Goal: Task Accomplishment & Management: Use online tool/utility

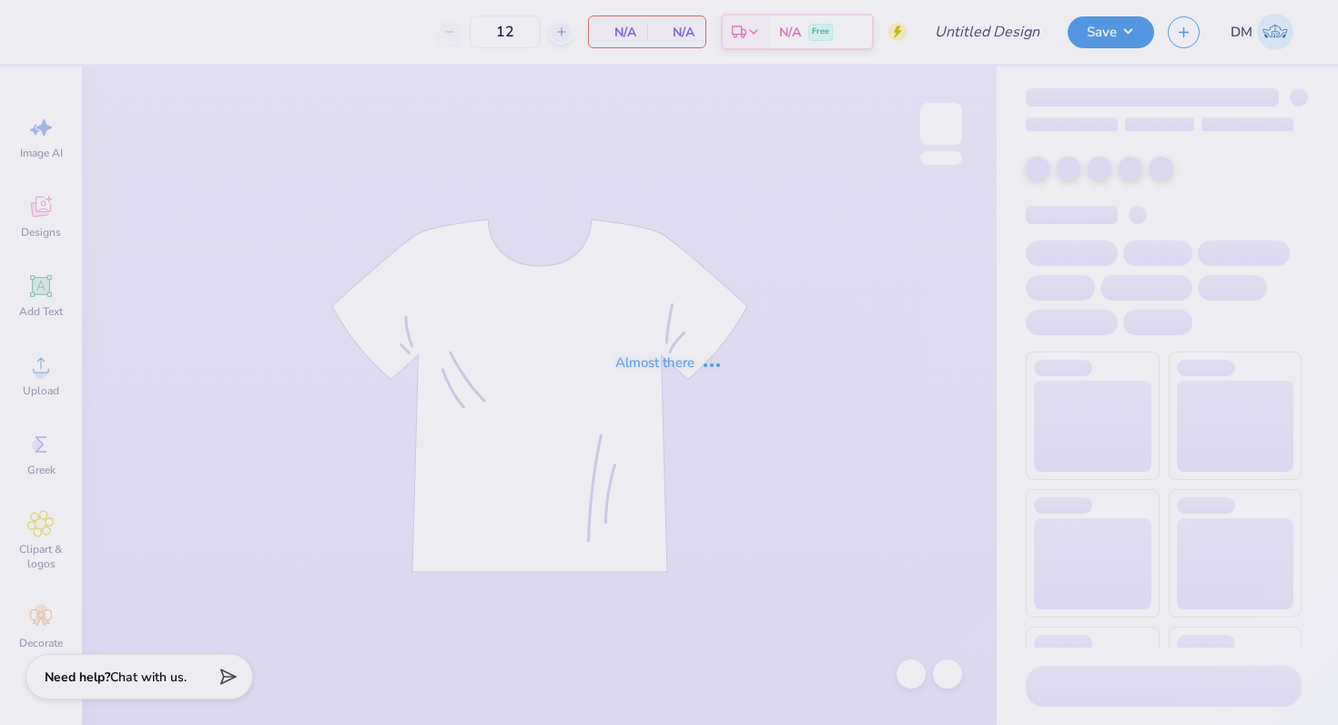
type input "DKA Shirts"
type input "50"
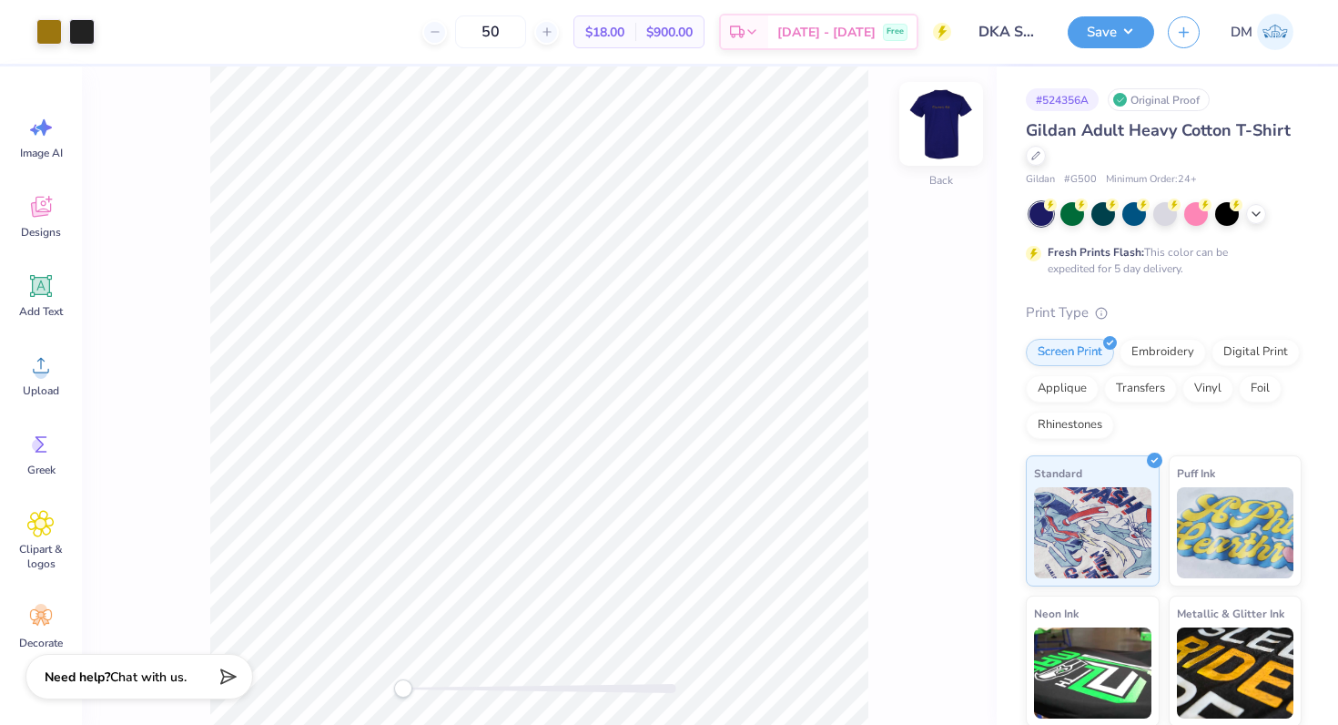
click at [948, 126] on img at bounding box center [941, 123] width 73 height 73
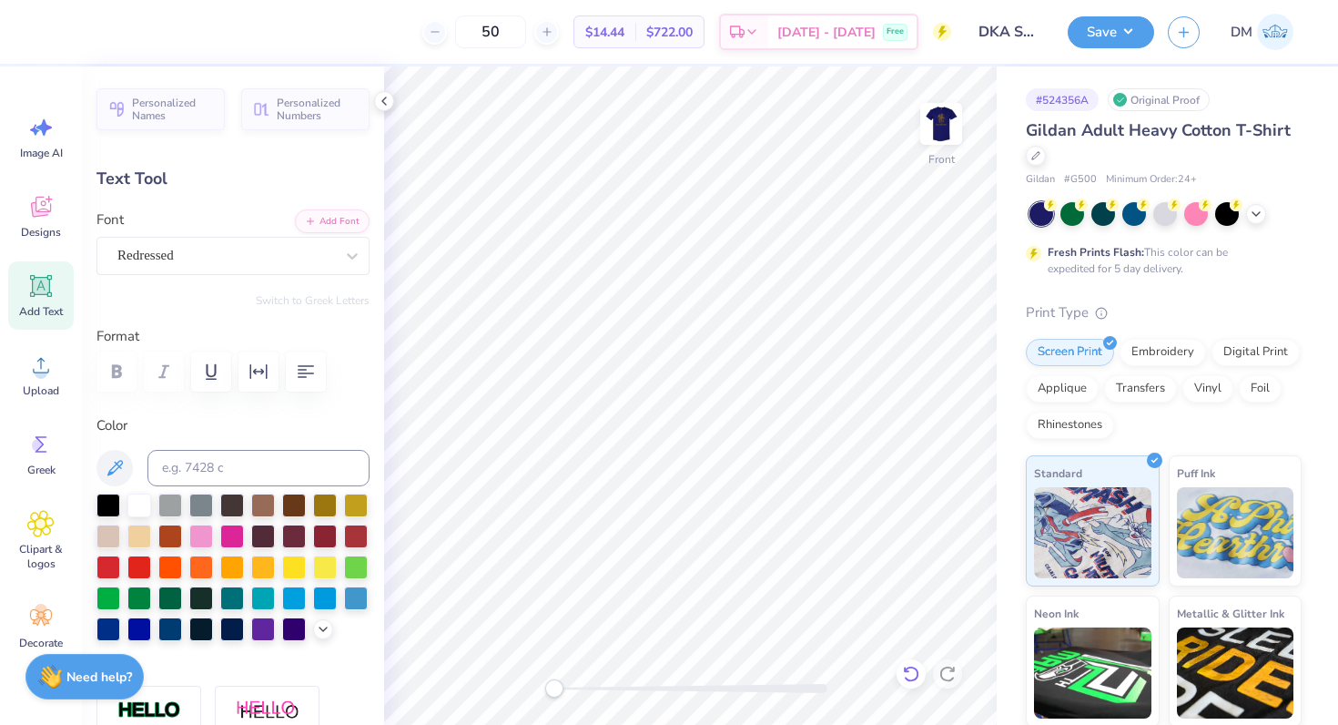
click at [907, 676] on icon at bounding box center [911, 674] width 18 height 18
click at [710, 291] on li "Copy" at bounding box center [742, 299] width 143 height 36
click at [951, 109] on img at bounding box center [941, 123] width 73 height 73
type input "9.16"
type input "1.10"
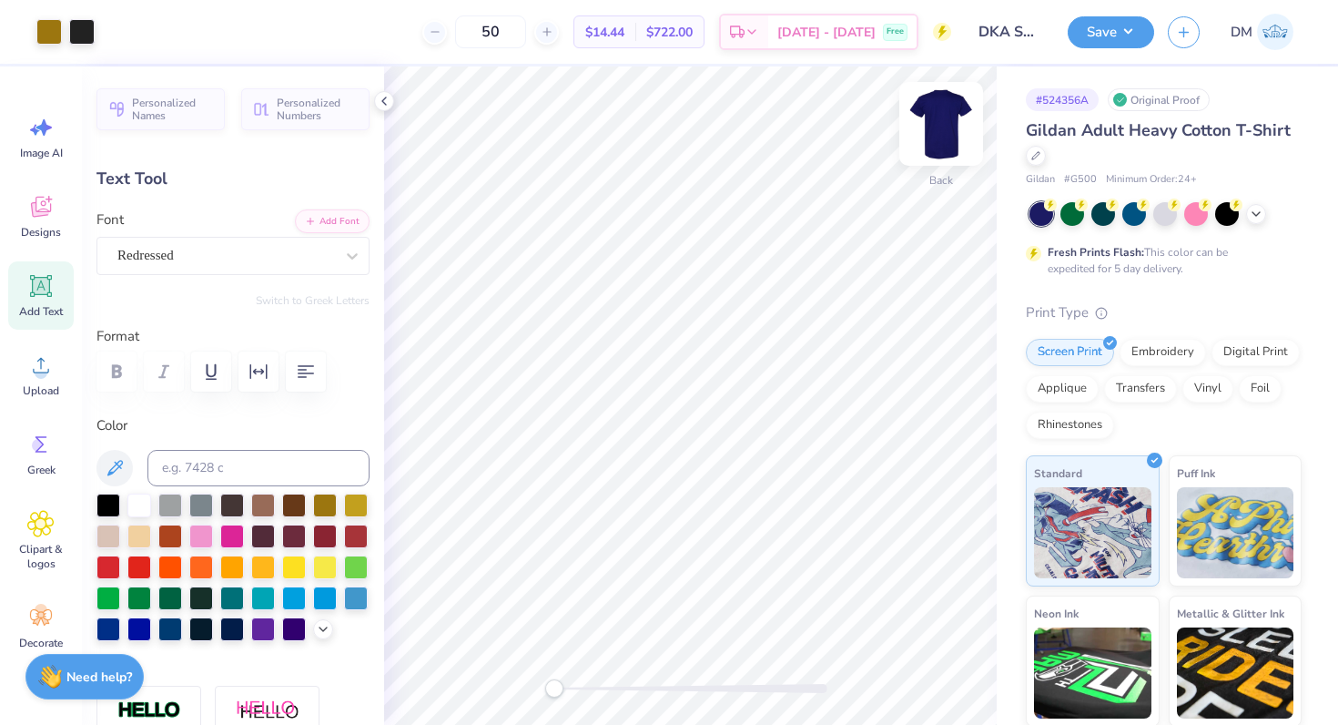
type input "12.46"
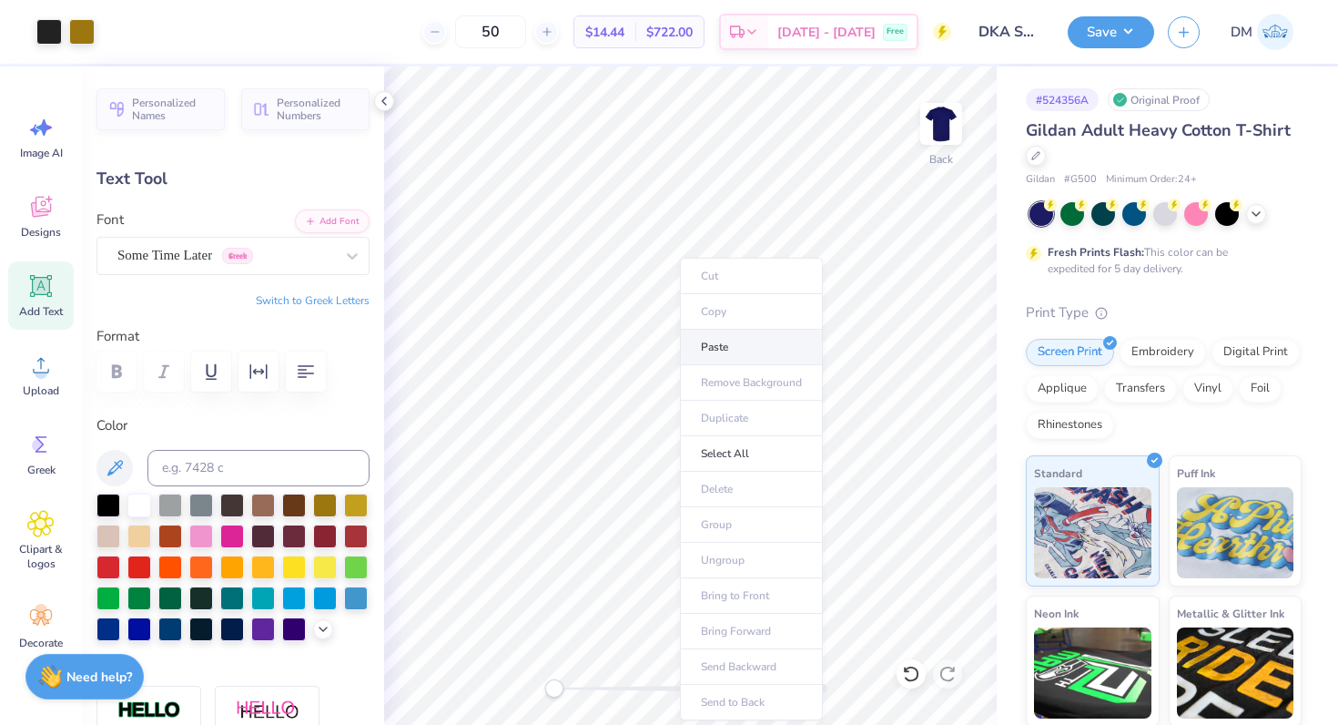
click at [744, 344] on li "Paste" at bounding box center [751, 348] width 143 height 36
type input "7.98"
type input "12.69"
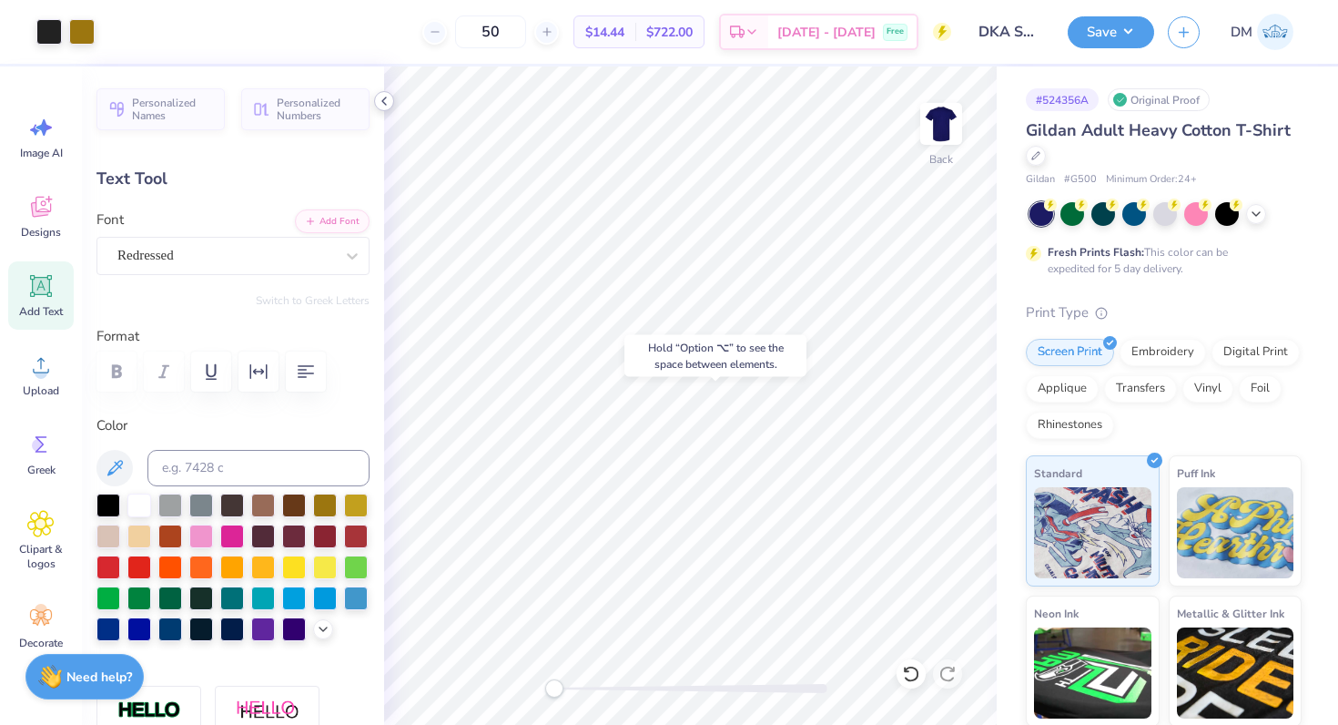
click at [381, 102] on icon at bounding box center [384, 101] width 15 height 15
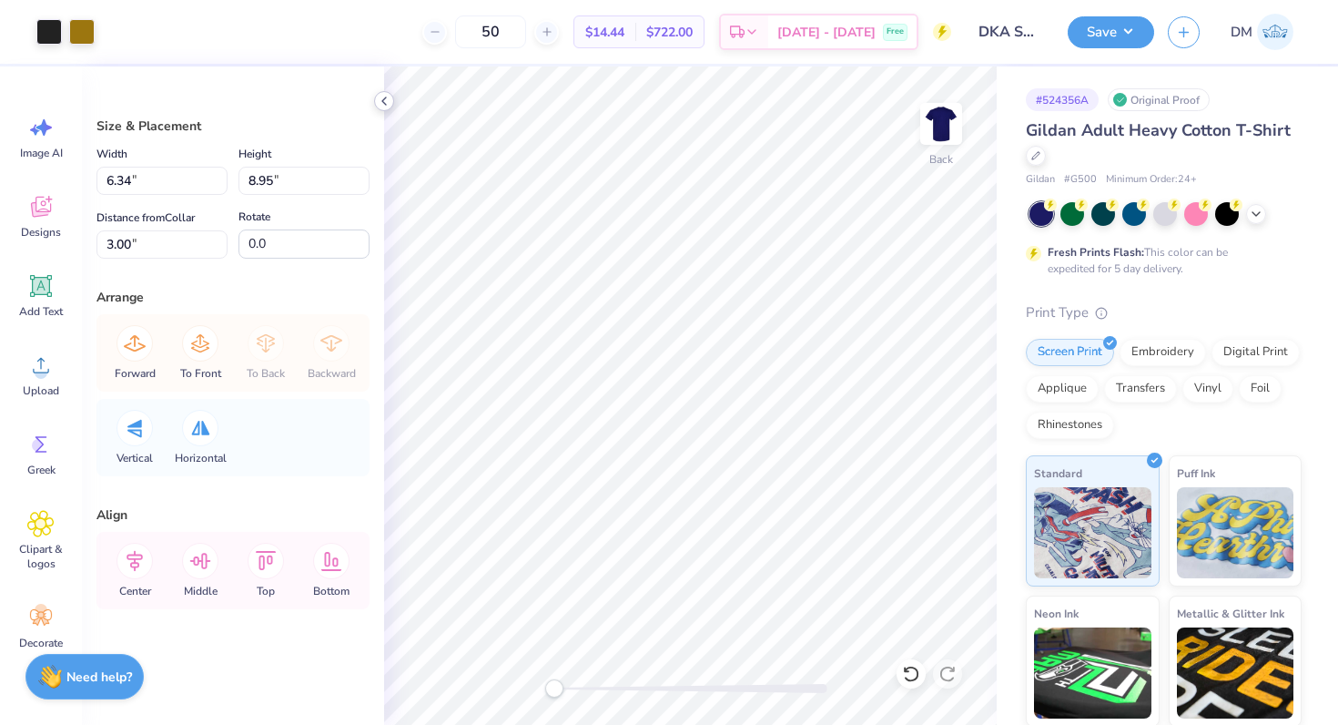
click at [381, 98] on icon at bounding box center [384, 101] width 15 height 15
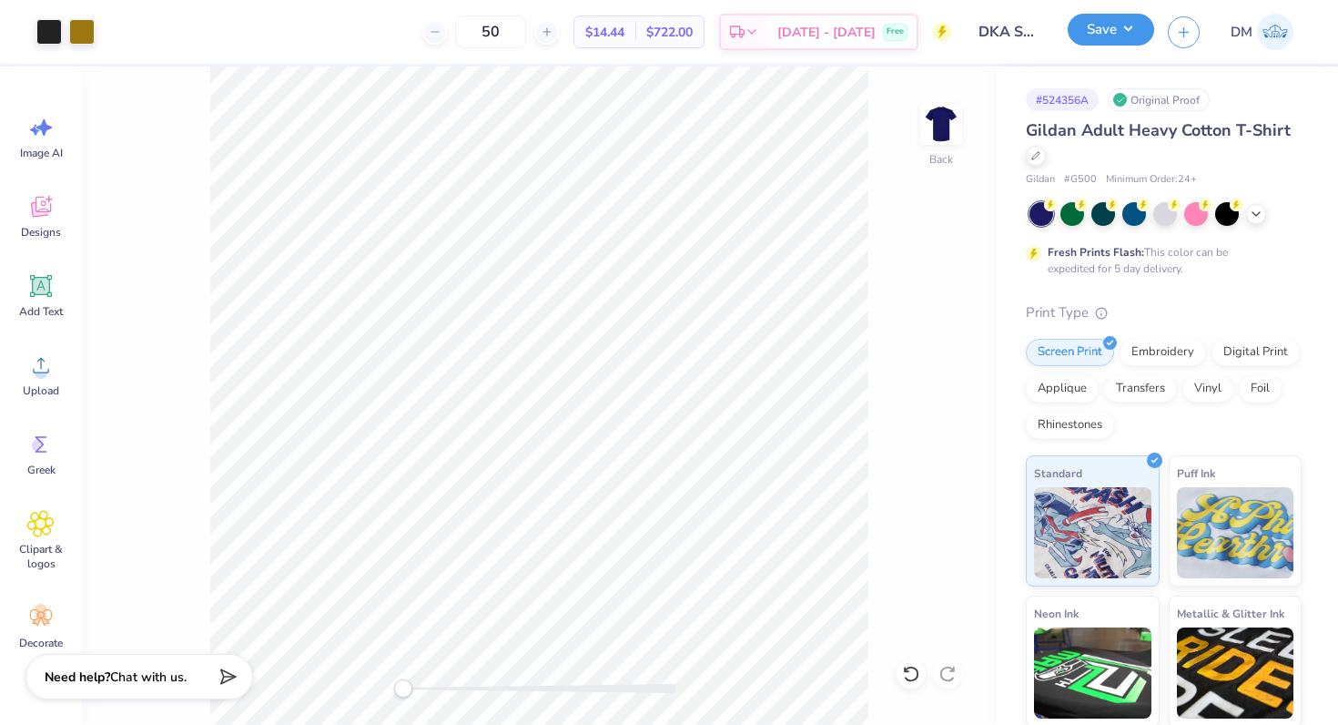
click at [1085, 37] on button "Save" at bounding box center [1111, 30] width 86 height 32
click at [1100, 43] on button "Save" at bounding box center [1111, 30] width 86 height 32
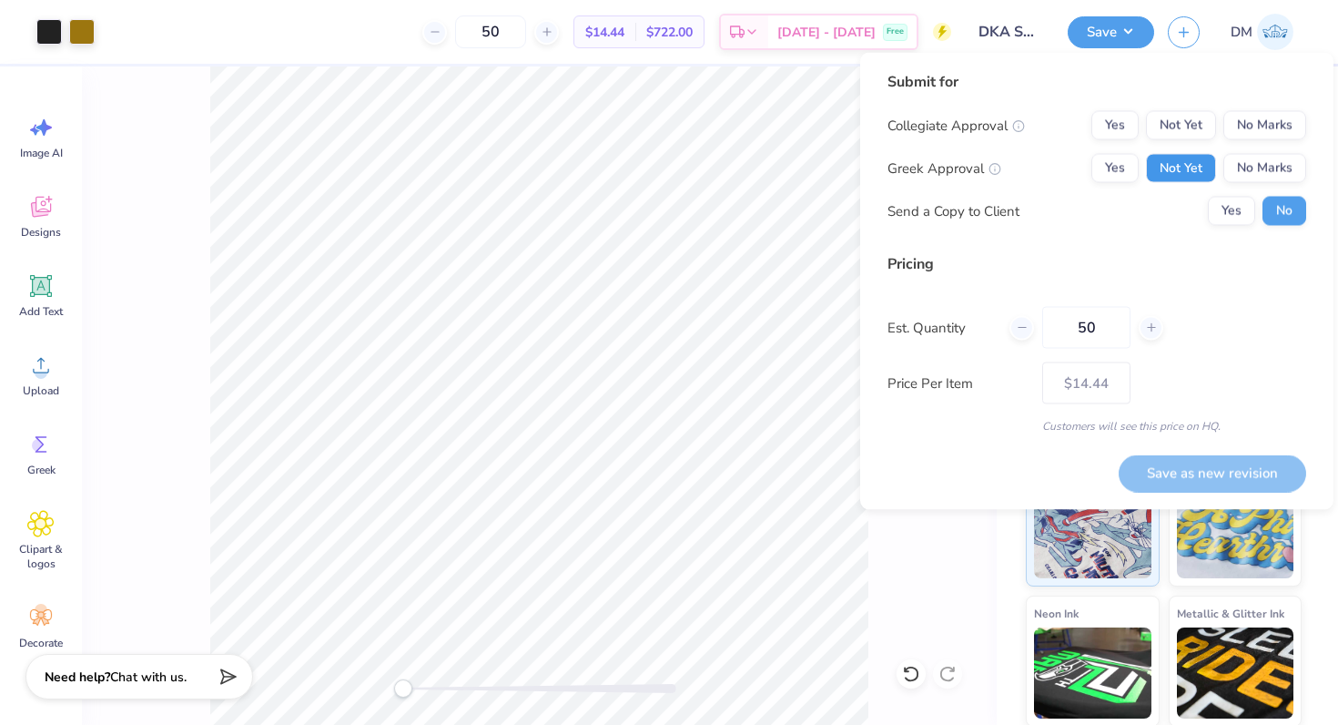
click at [1203, 164] on button "Not Yet" at bounding box center [1181, 168] width 70 height 29
click at [1276, 118] on button "No Marks" at bounding box center [1265, 125] width 83 height 29
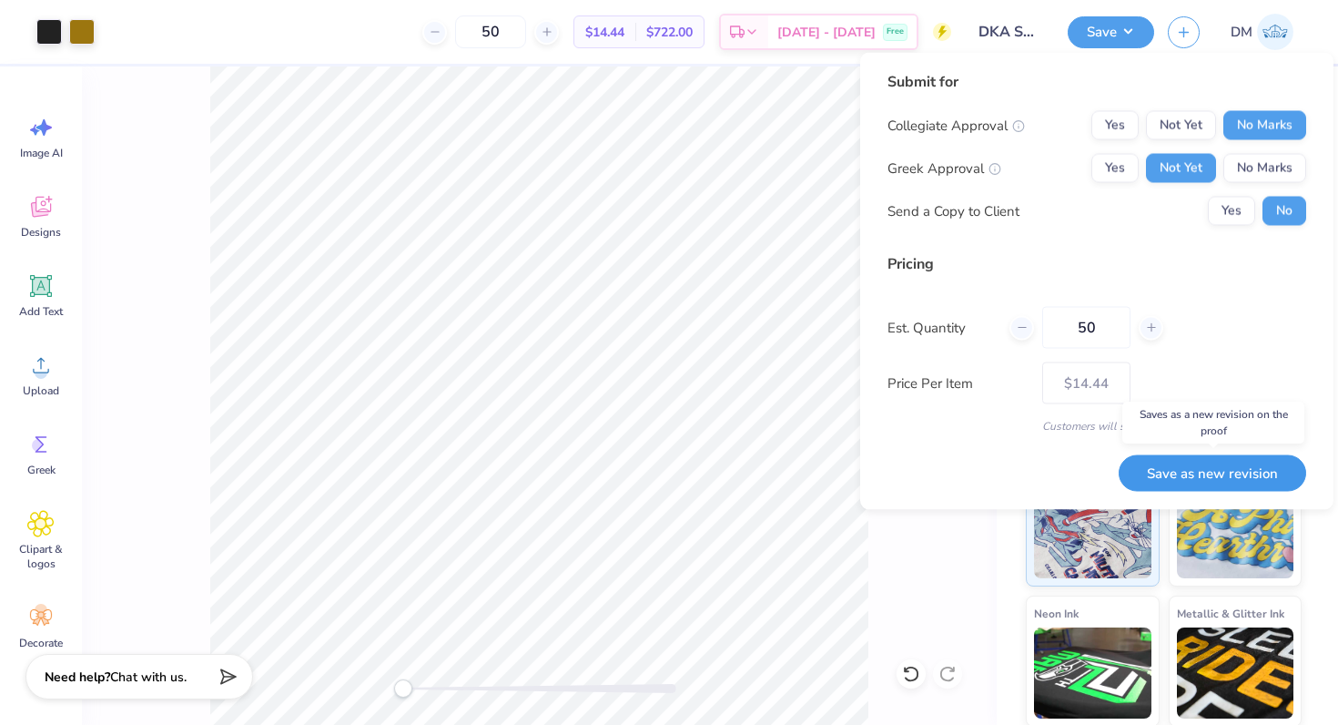
click at [1205, 477] on button "Save as new revision" at bounding box center [1213, 472] width 188 height 37
type input "$14.44"
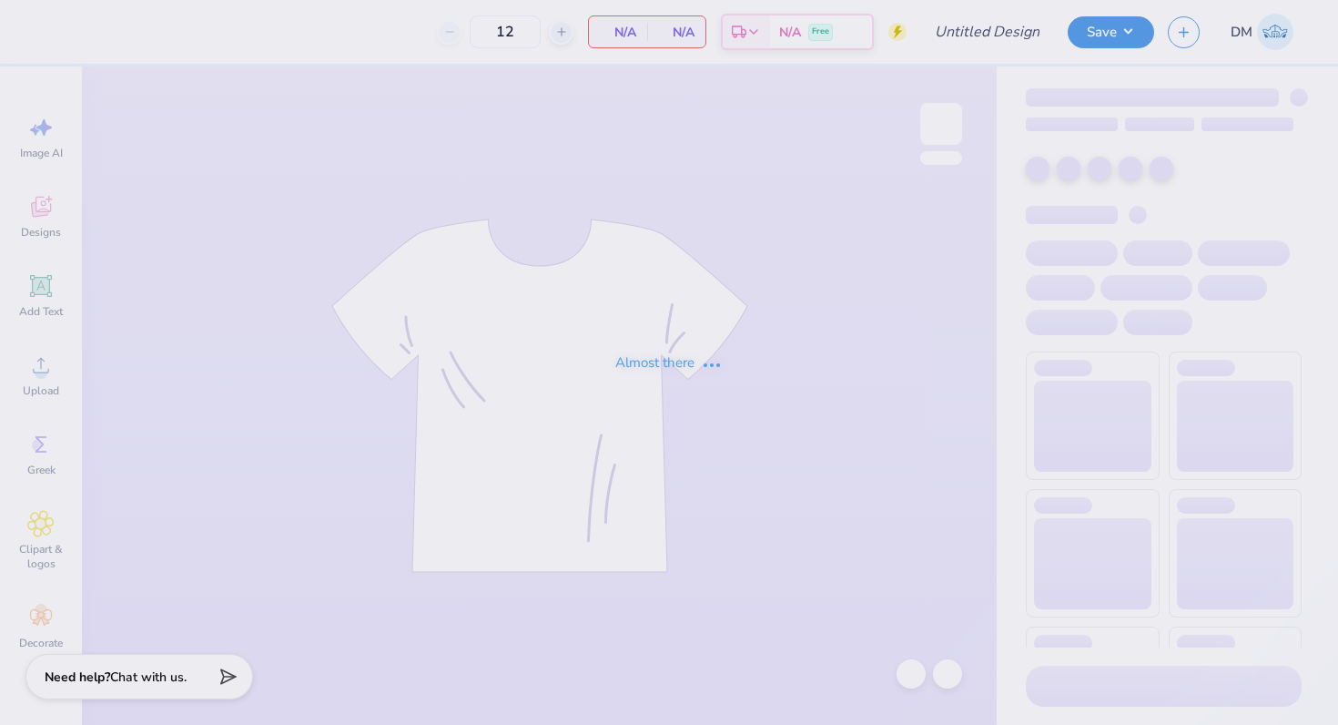
type input "50"
type input "DKA Shirts"
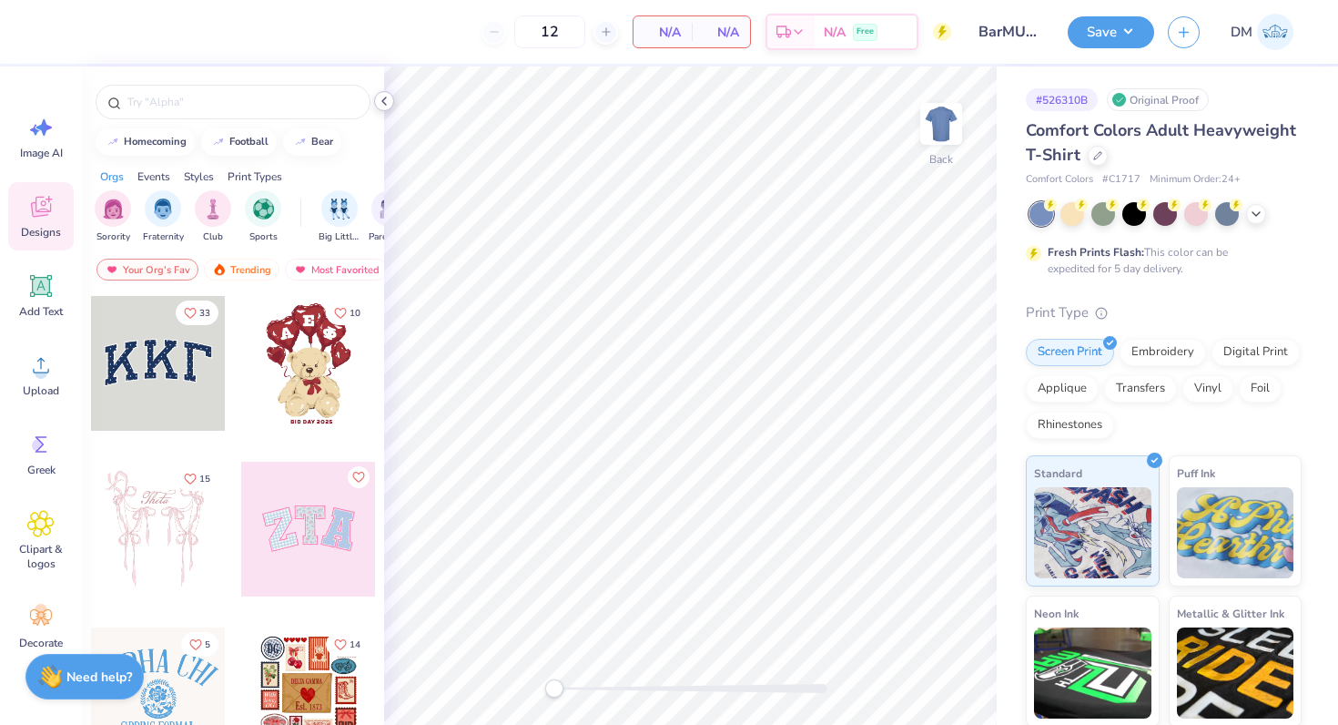
click at [392, 101] on div at bounding box center [384, 101] width 20 height 20
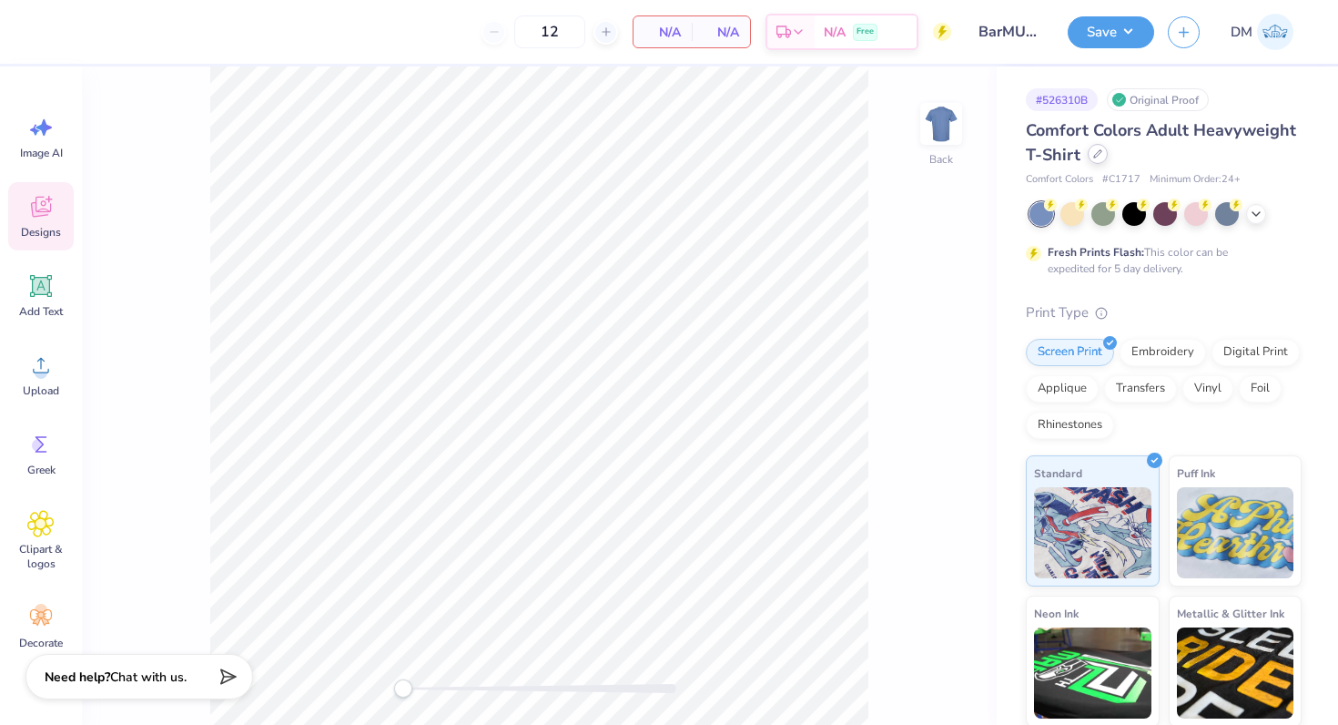
click at [1095, 155] on icon at bounding box center [1097, 153] width 9 height 9
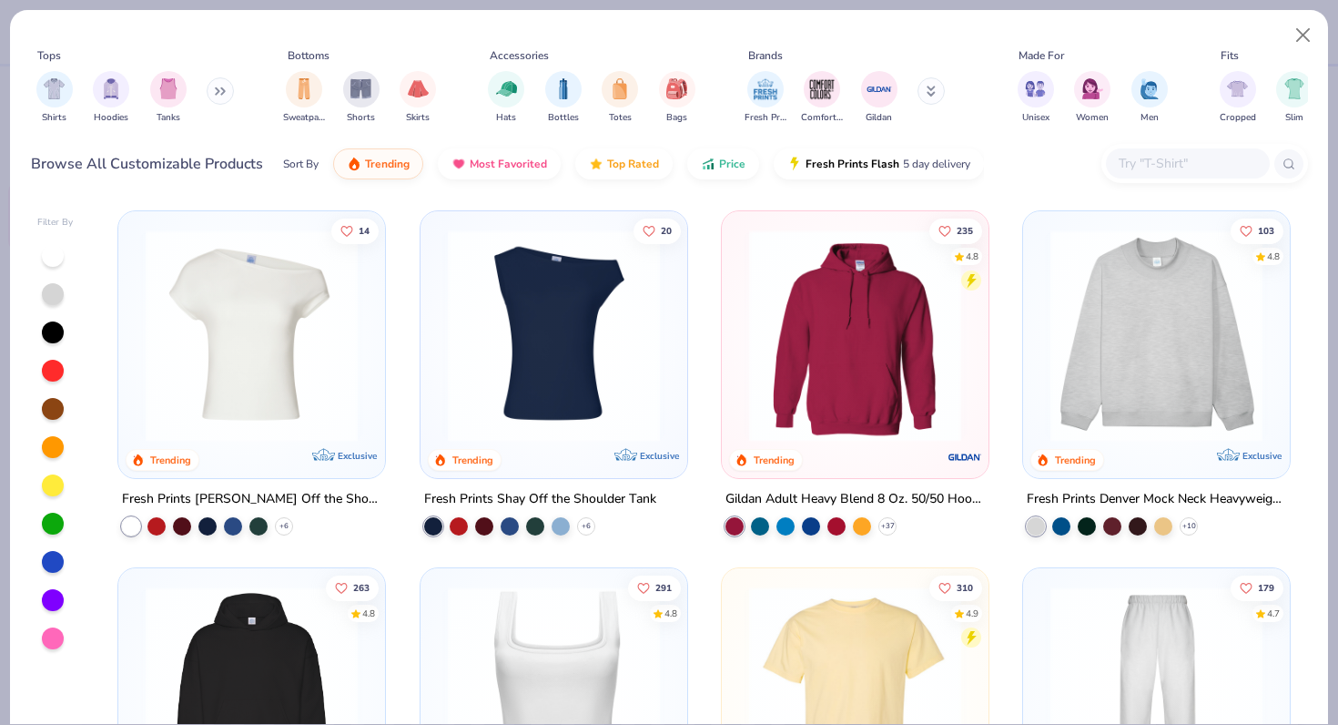
click at [217, 86] on button at bounding box center [220, 90] width 27 height 27
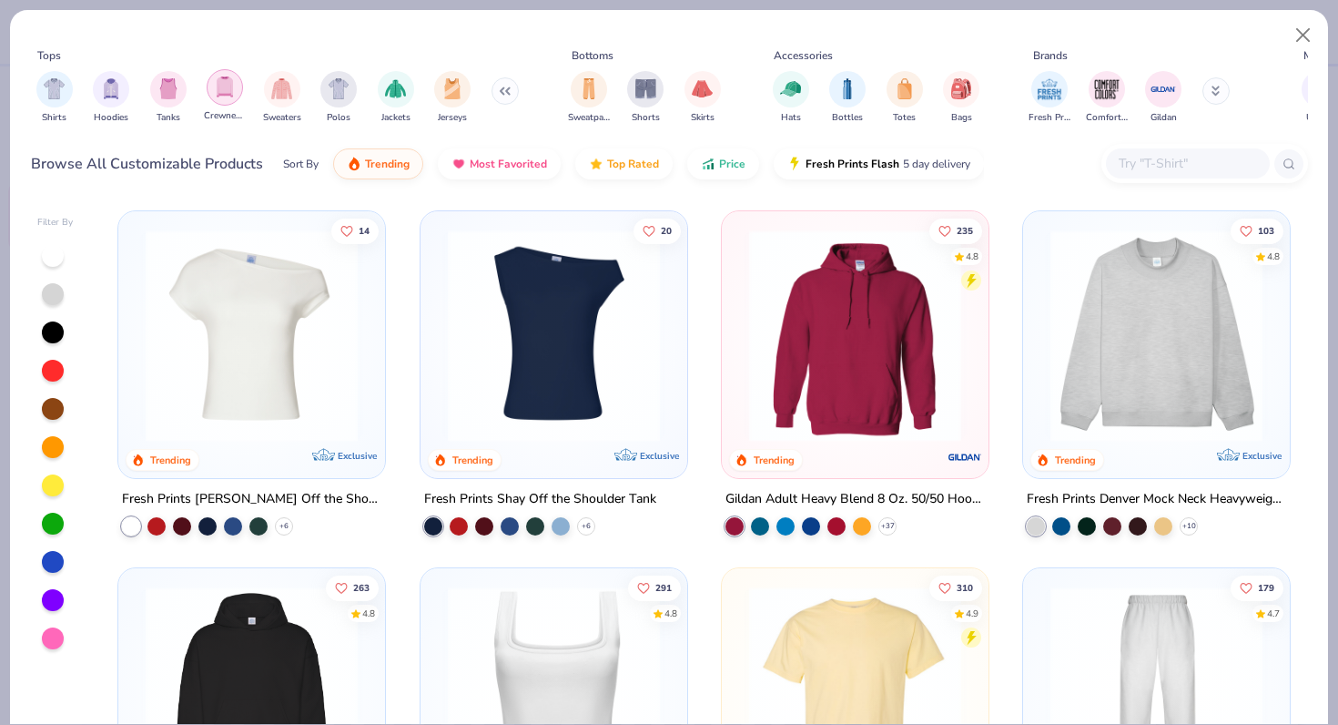
click at [231, 92] on img "filter for Crewnecks" at bounding box center [225, 86] width 20 height 21
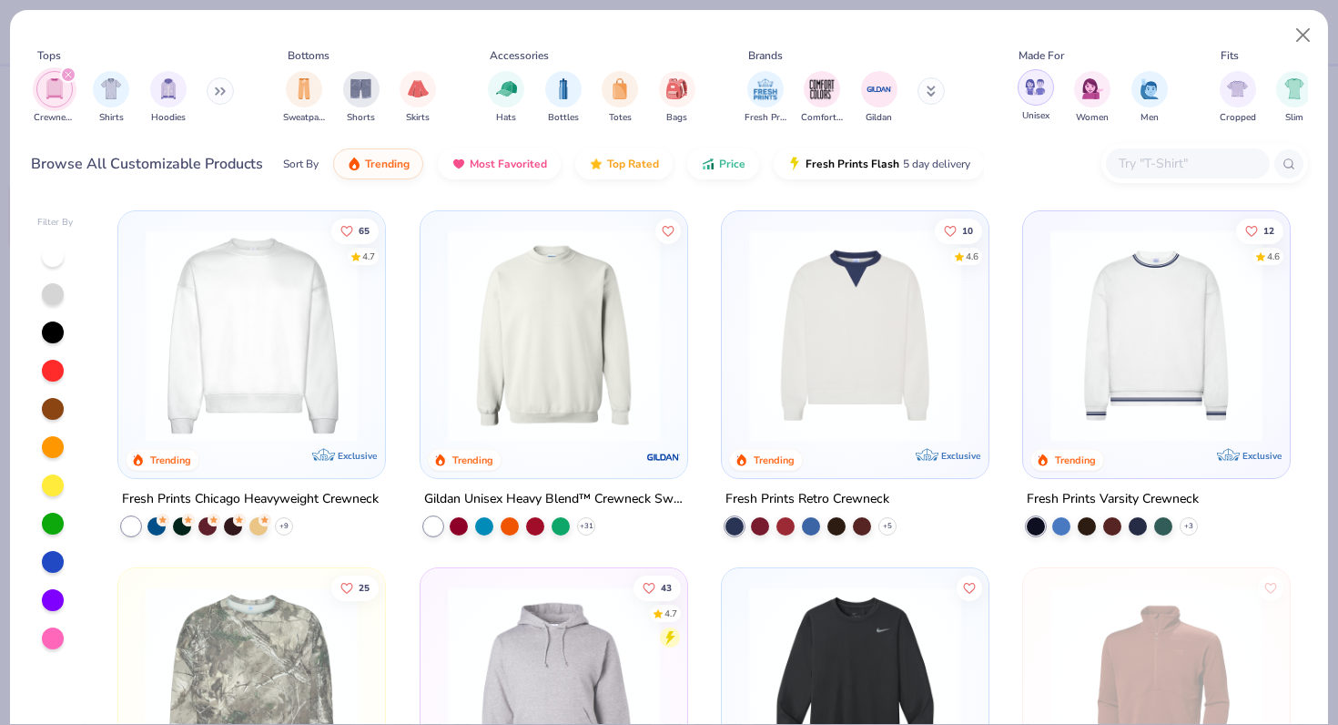
click at [1035, 91] on img "filter for Unisex" at bounding box center [1035, 86] width 21 height 21
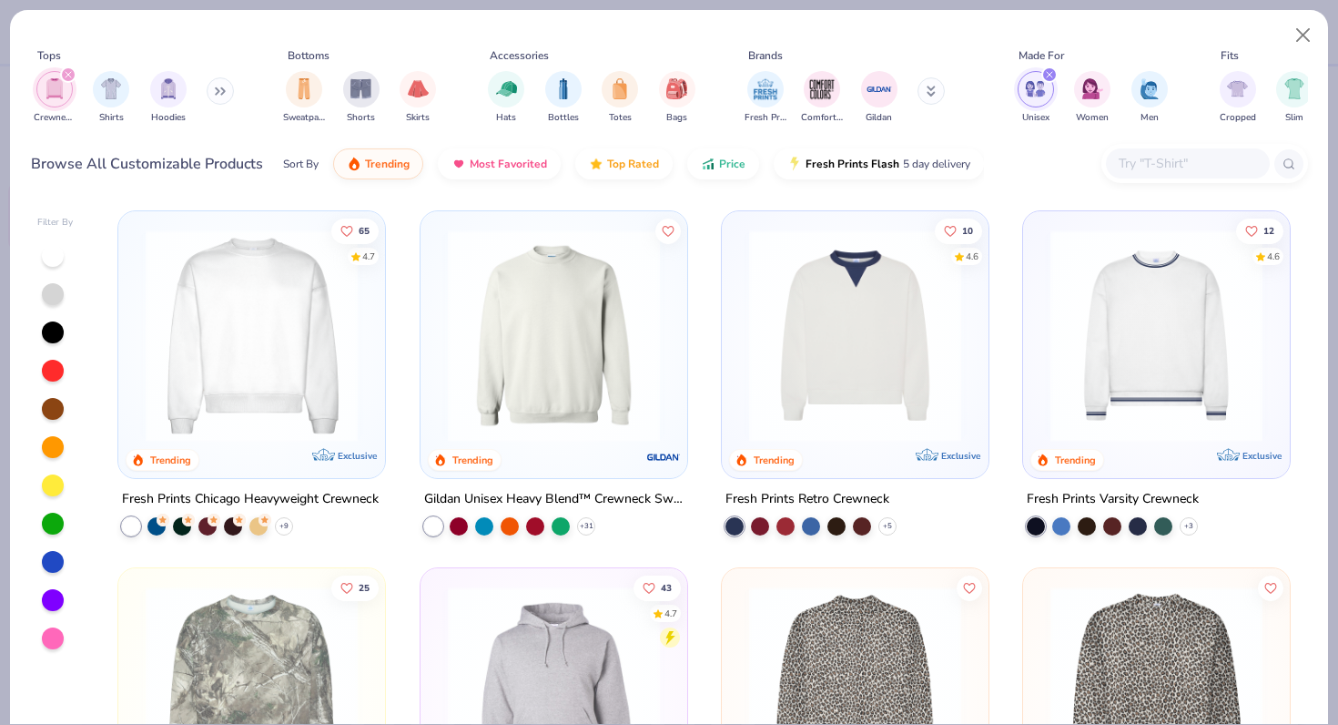
click at [476, 357] on img at bounding box center [554, 335] width 230 height 212
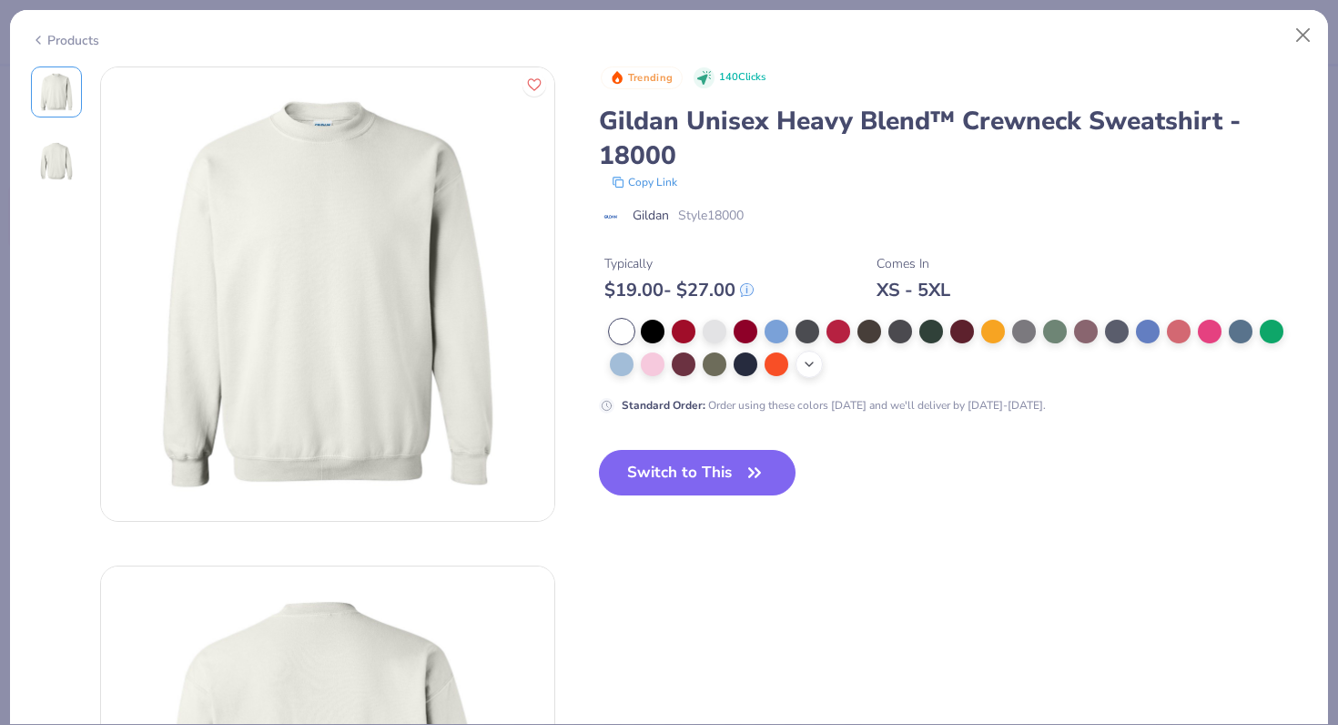
click at [810, 366] on icon at bounding box center [809, 364] width 15 height 15
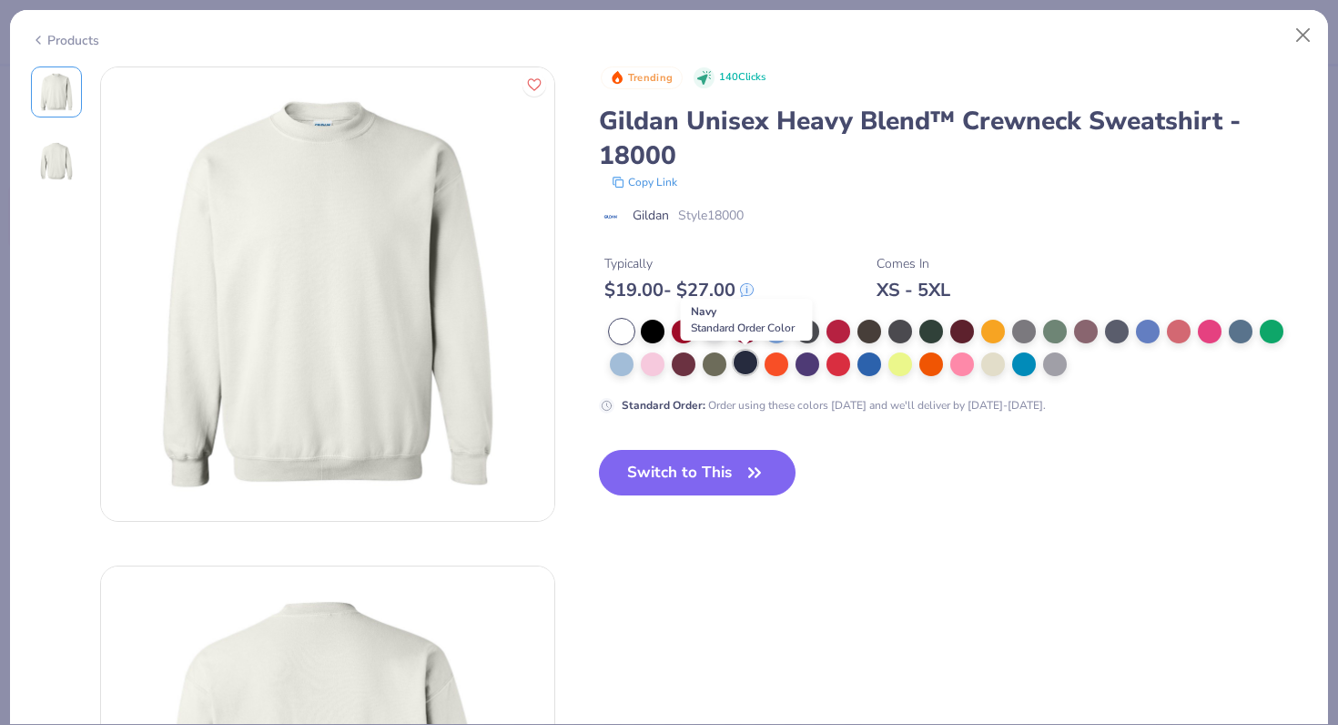
click at [752, 365] on div at bounding box center [746, 363] width 24 height 24
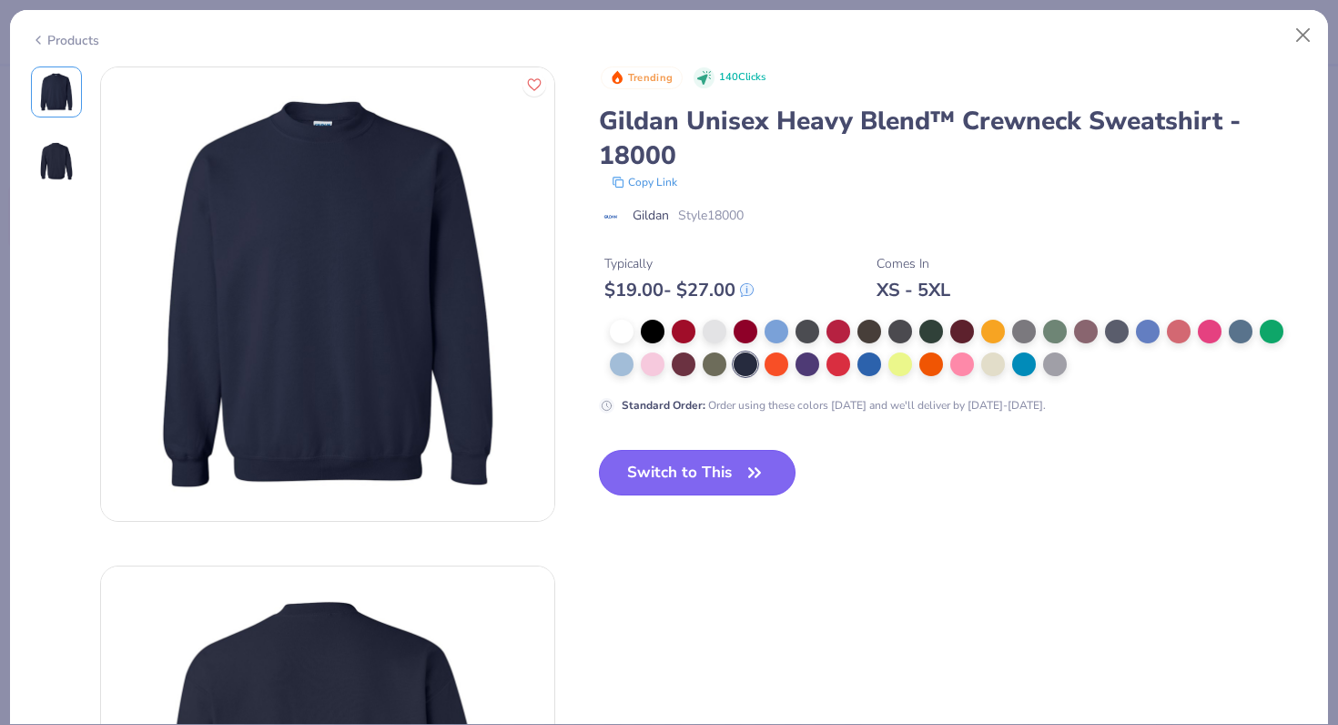
click at [713, 484] on button "Switch to This" at bounding box center [698, 473] width 198 height 46
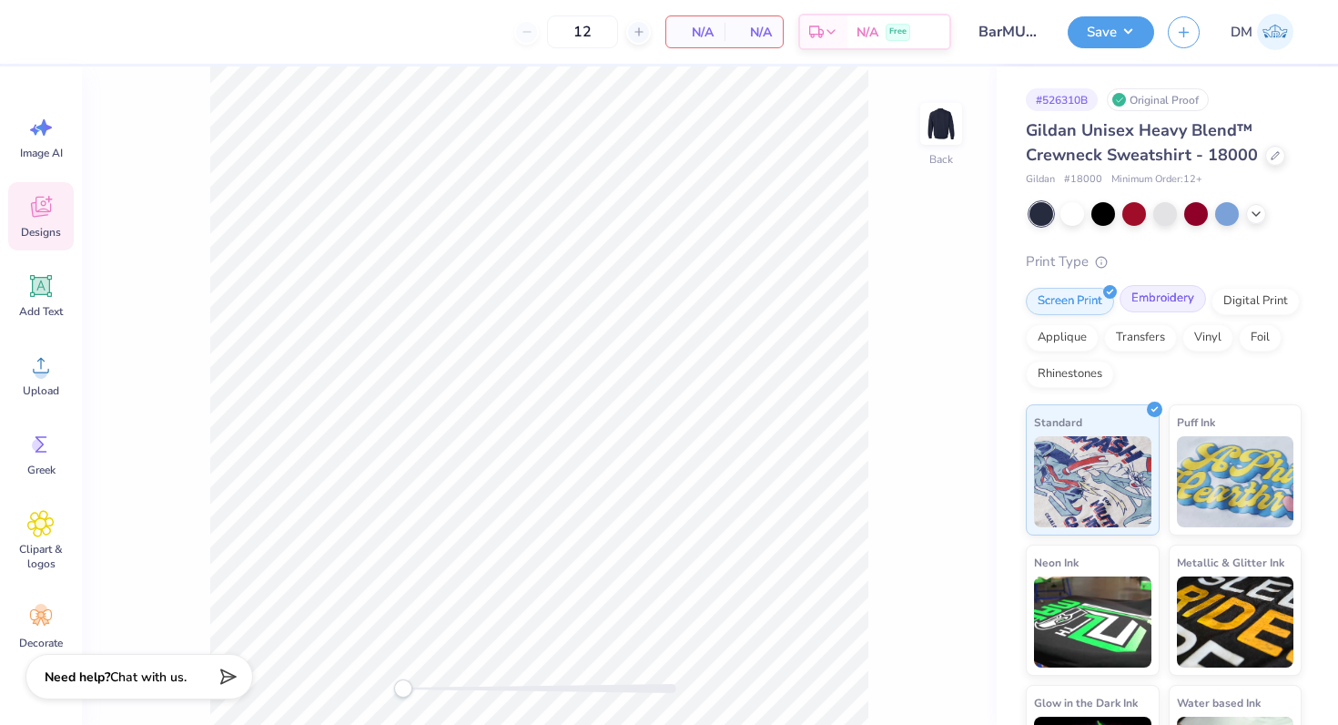
click at [1179, 306] on div "Embroidery" at bounding box center [1163, 298] width 86 height 27
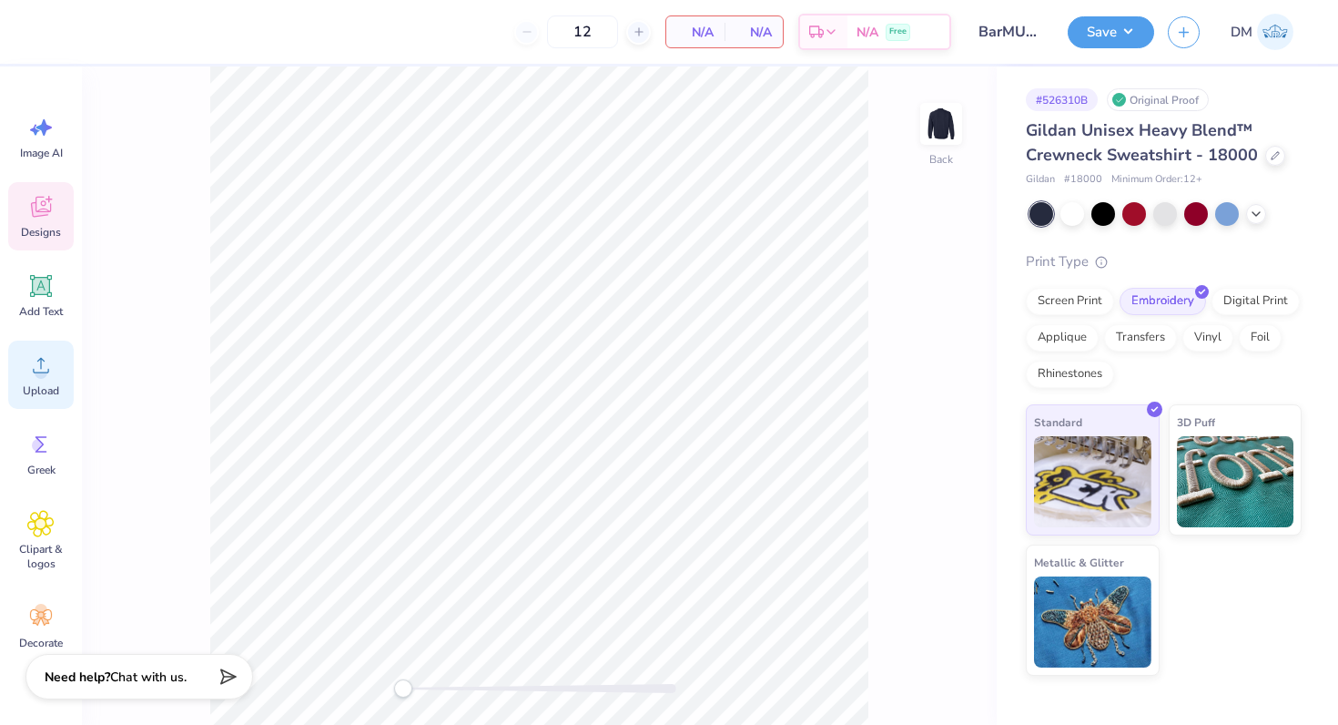
click at [49, 386] on span "Upload" at bounding box center [41, 390] width 36 height 15
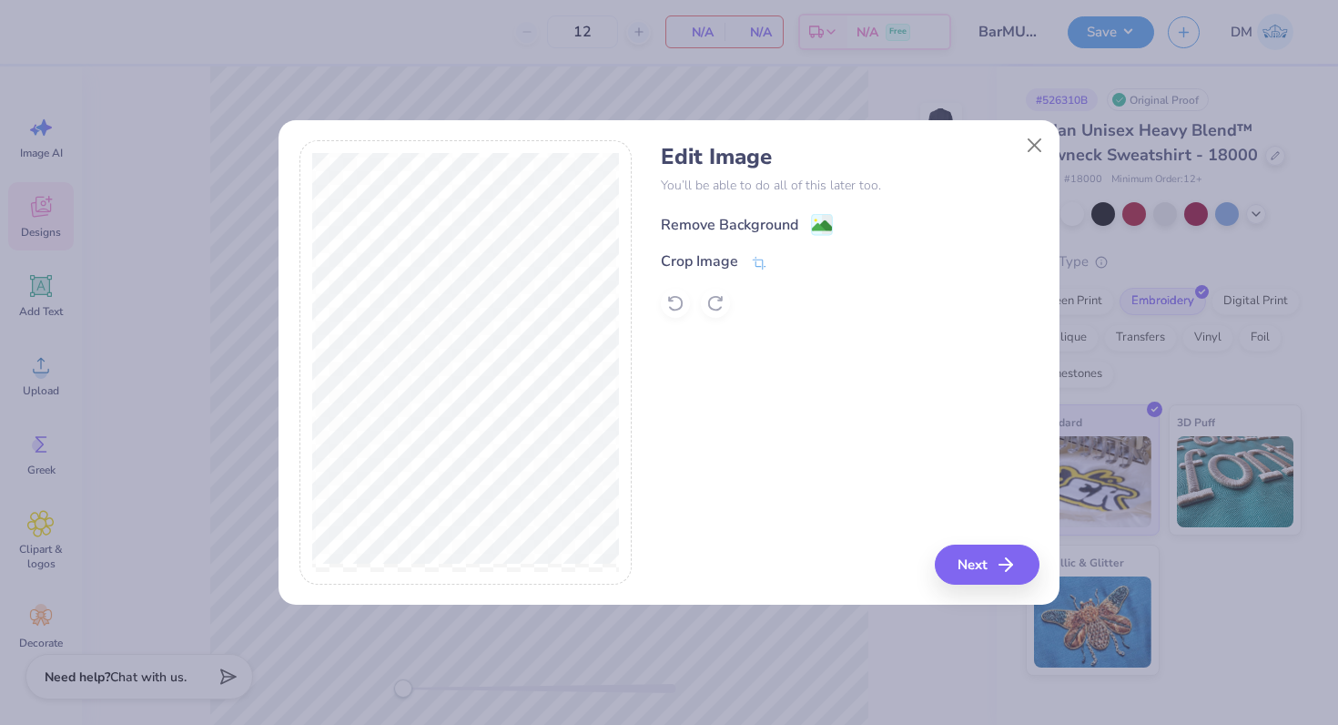
click at [703, 220] on div "Remove Background" at bounding box center [729, 225] width 137 height 22
click at [981, 564] on button "Next" at bounding box center [987, 564] width 105 height 40
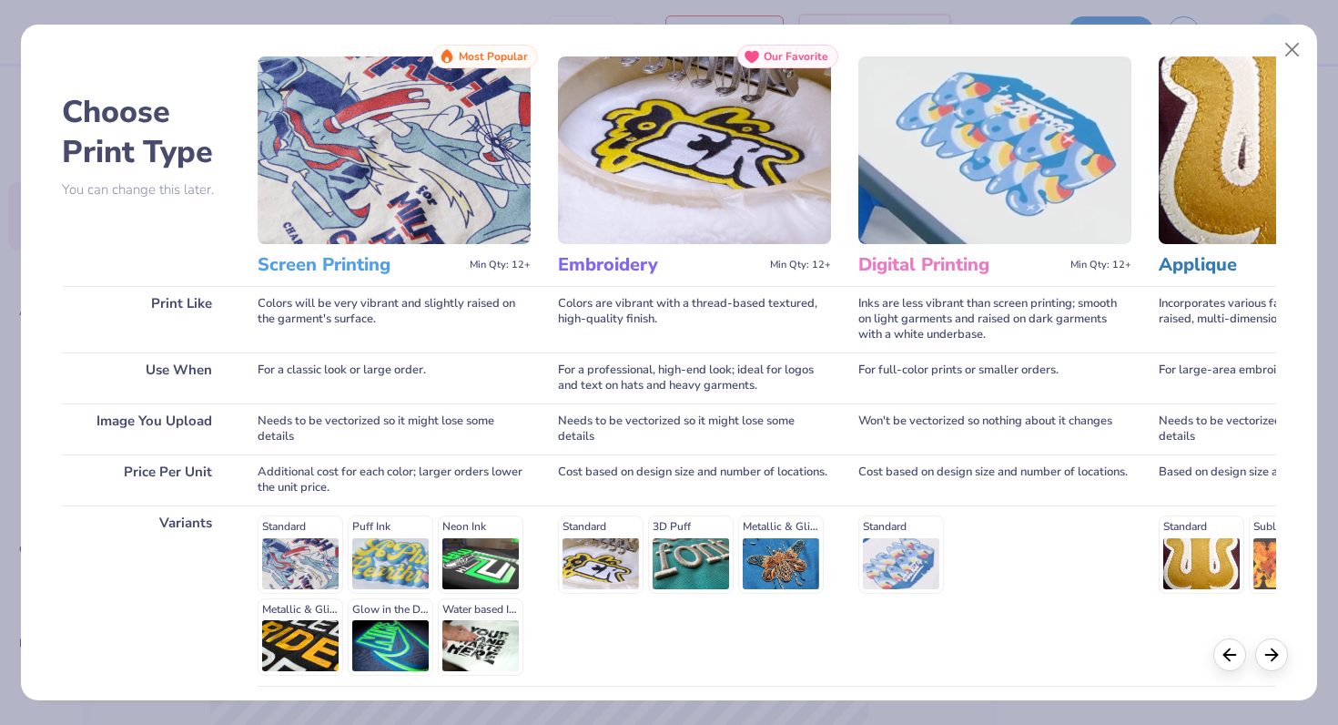
scroll to position [183, 0]
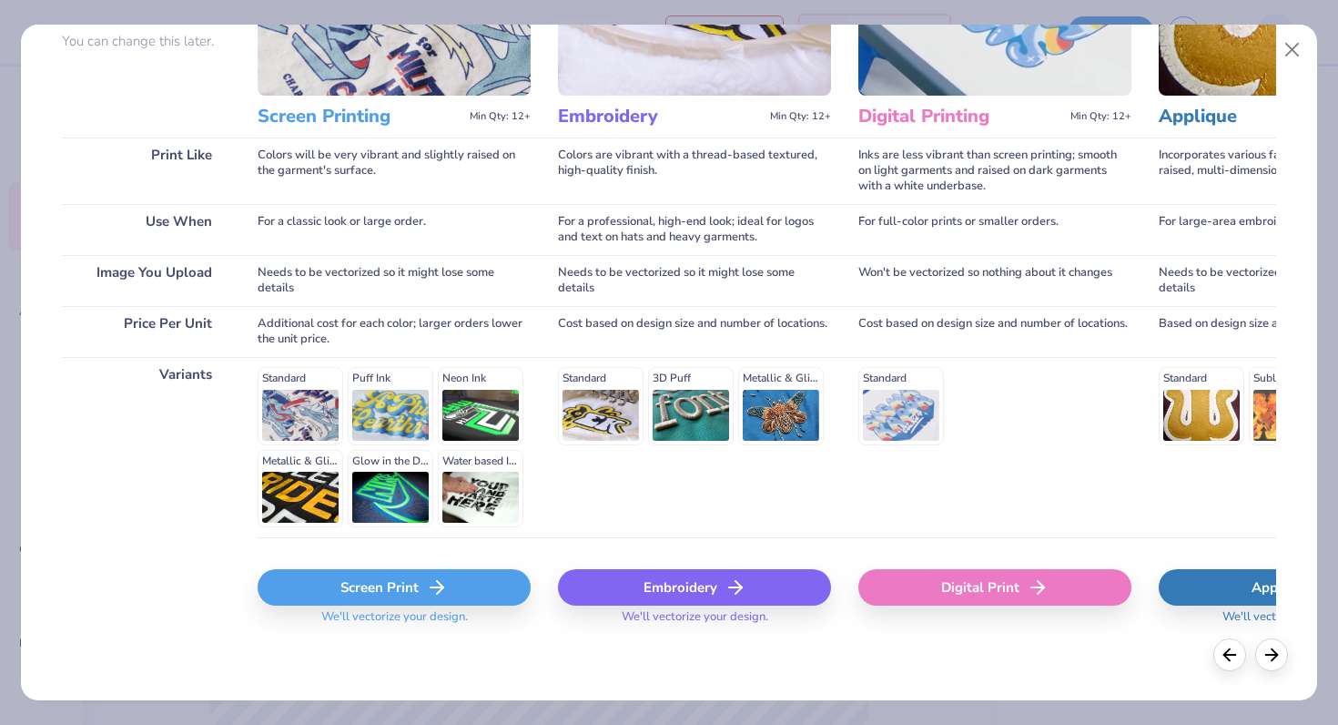
click at [643, 578] on div "Embroidery" at bounding box center [694, 587] width 273 height 36
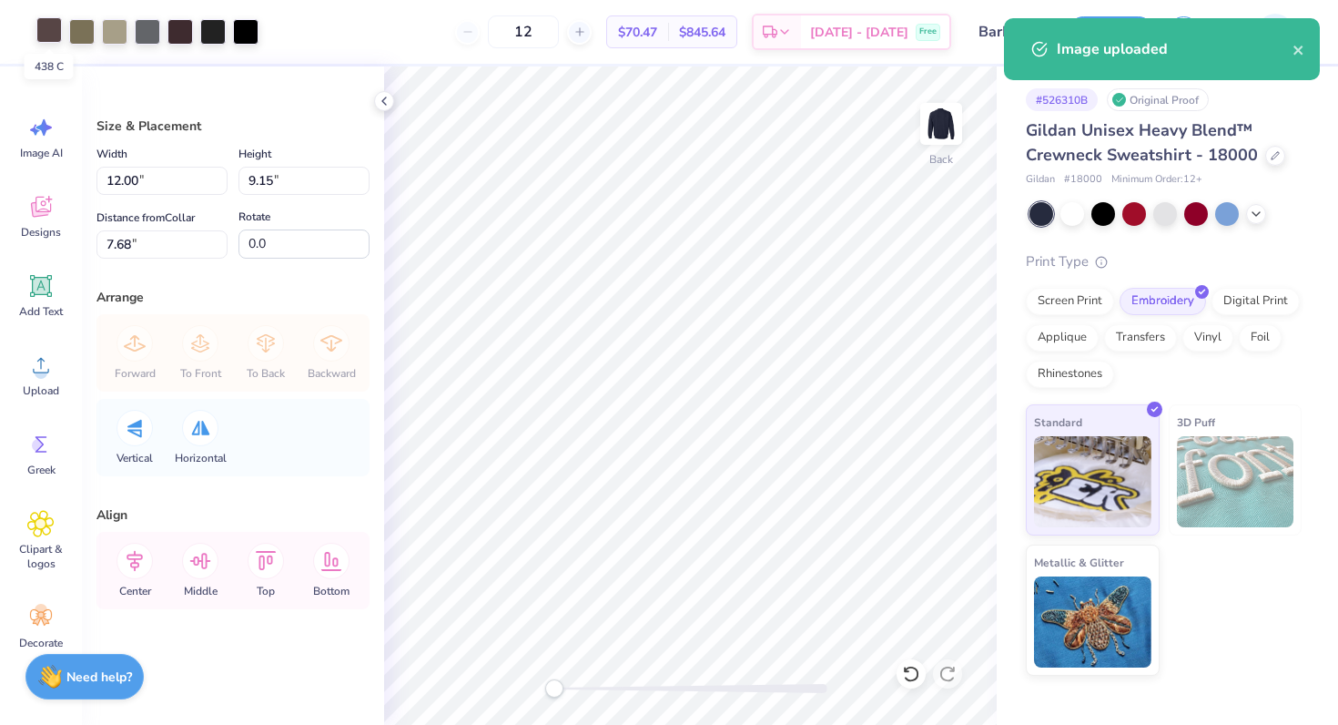
click at [47, 36] on div at bounding box center [48, 29] width 25 height 25
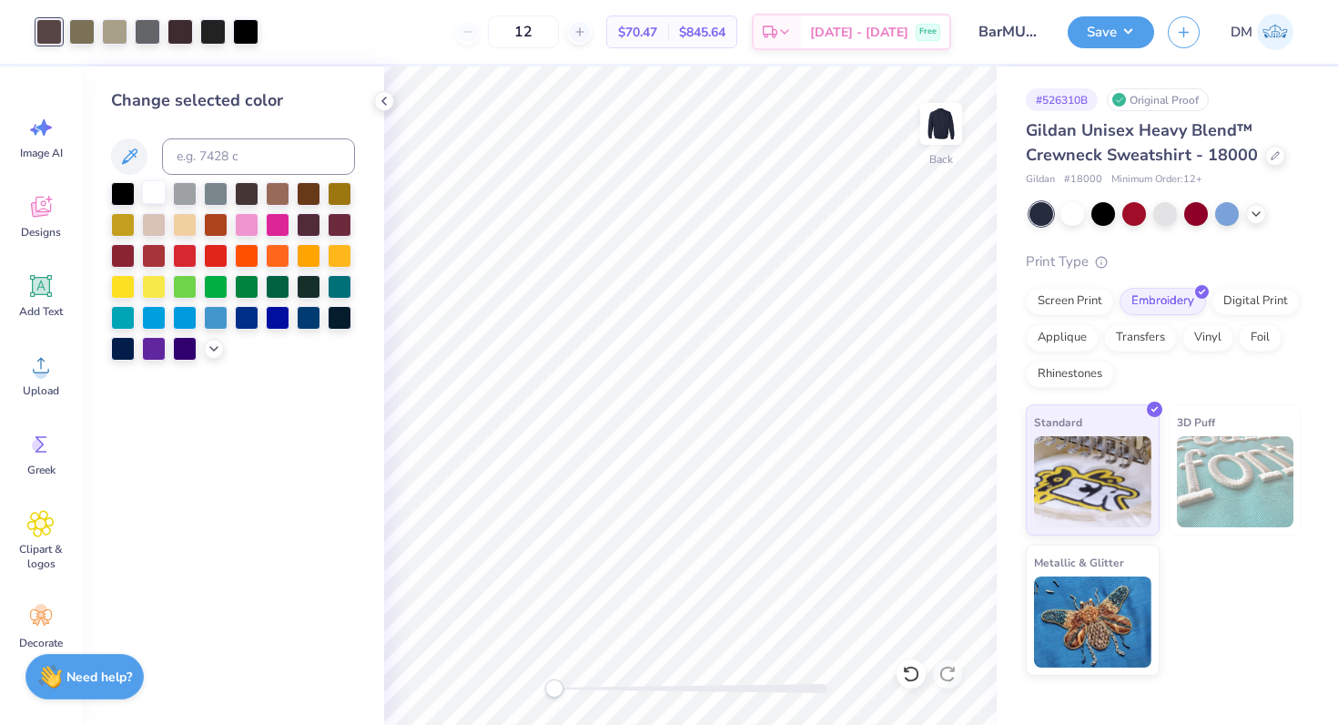
click at [158, 193] on div at bounding box center [154, 192] width 24 height 24
click at [79, 36] on div at bounding box center [81, 29] width 25 height 25
click at [152, 188] on div at bounding box center [154, 192] width 24 height 24
click at [114, 31] on div at bounding box center [114, 29] width 25 height 25
click at [148, 195] on div at bounding box center [154, 192] width 24 height 24
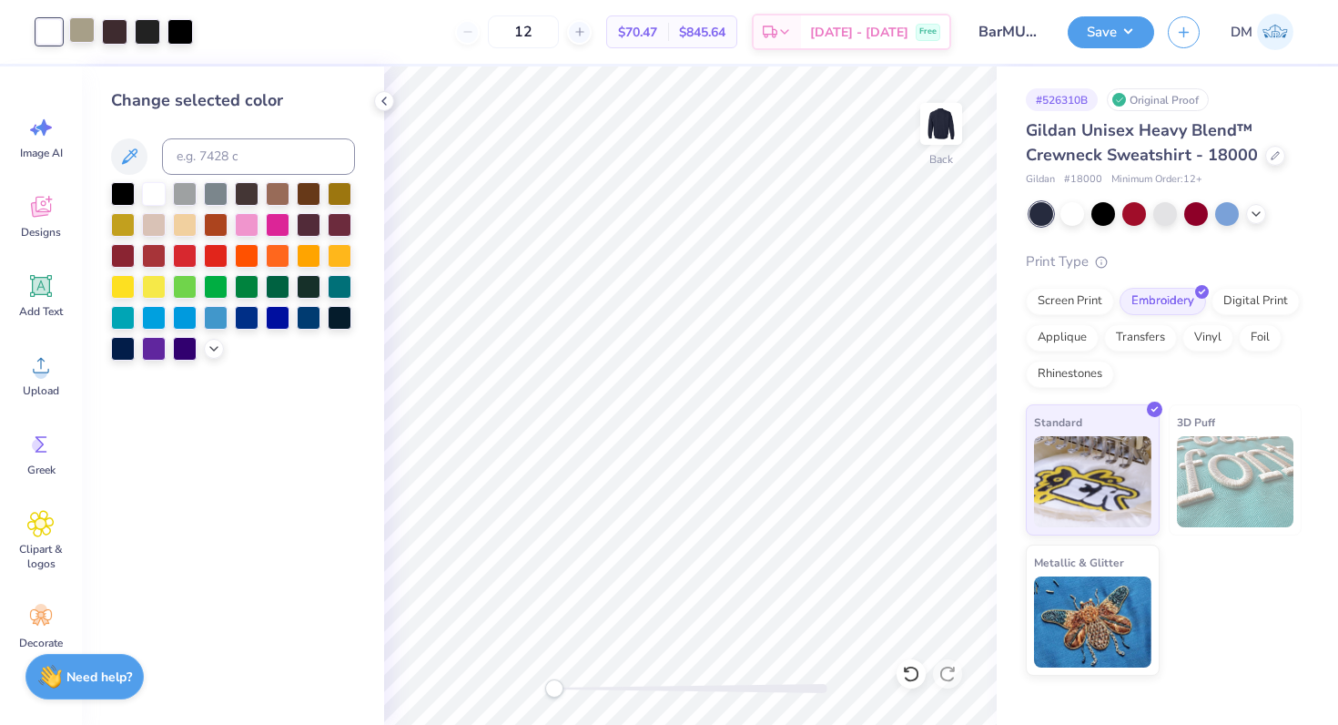
click at [86, 19] on div at bounding box center [81, 29] width 25 height 25
click at [156, 184] on div at bounding box center [154, 194] width 24 height 24
click at [146, 32] on div at bounding box center [147, 29] width 25 height 25
click at [152, 187] on div at bounding box center [154, 192] width 24 height 24
click at [110, 35] on div at bounding box center [114, 29] width 25 height 25
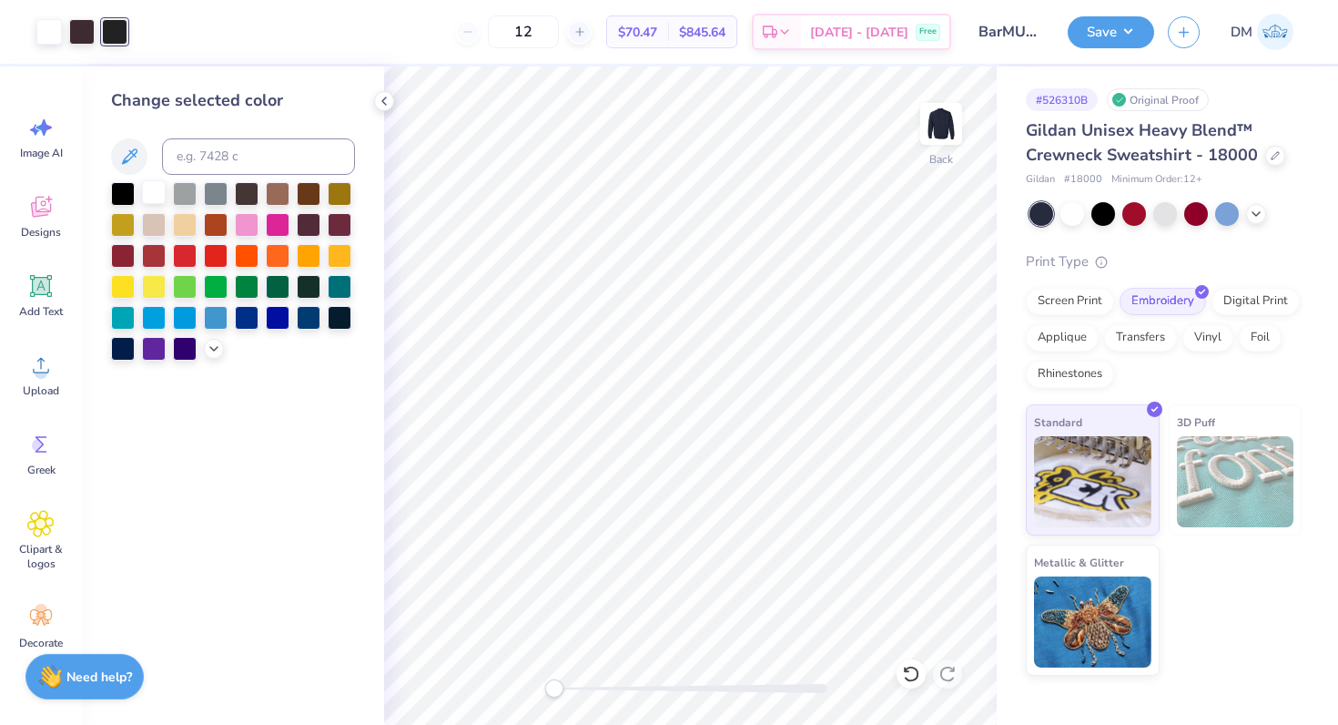
click at [152, 186] on div at bounding box center [154, 192] width 24 height 24
click at [85, 33] on div at bounding box center [81, 29] width 25 height 25
click at [158, 196] on div at bounding box center [154, 192] width 24 height 24
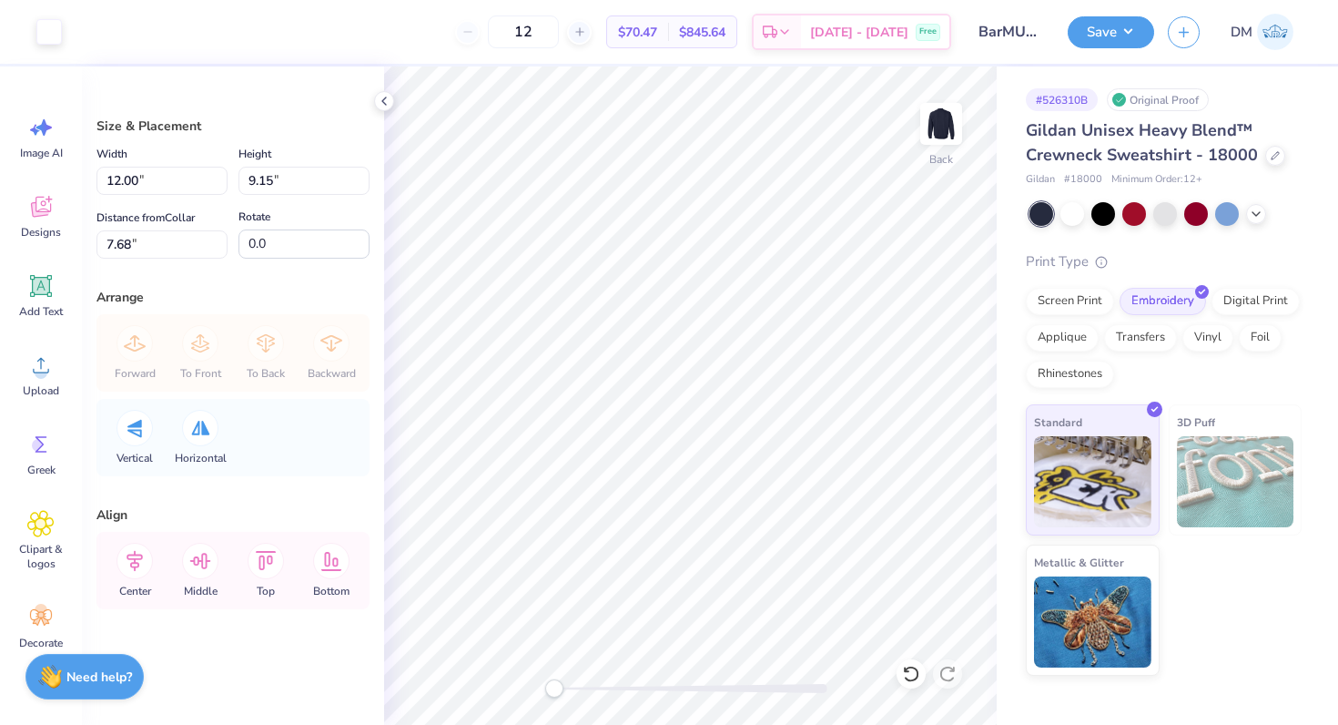
type input "4.59"
type input "3.50"
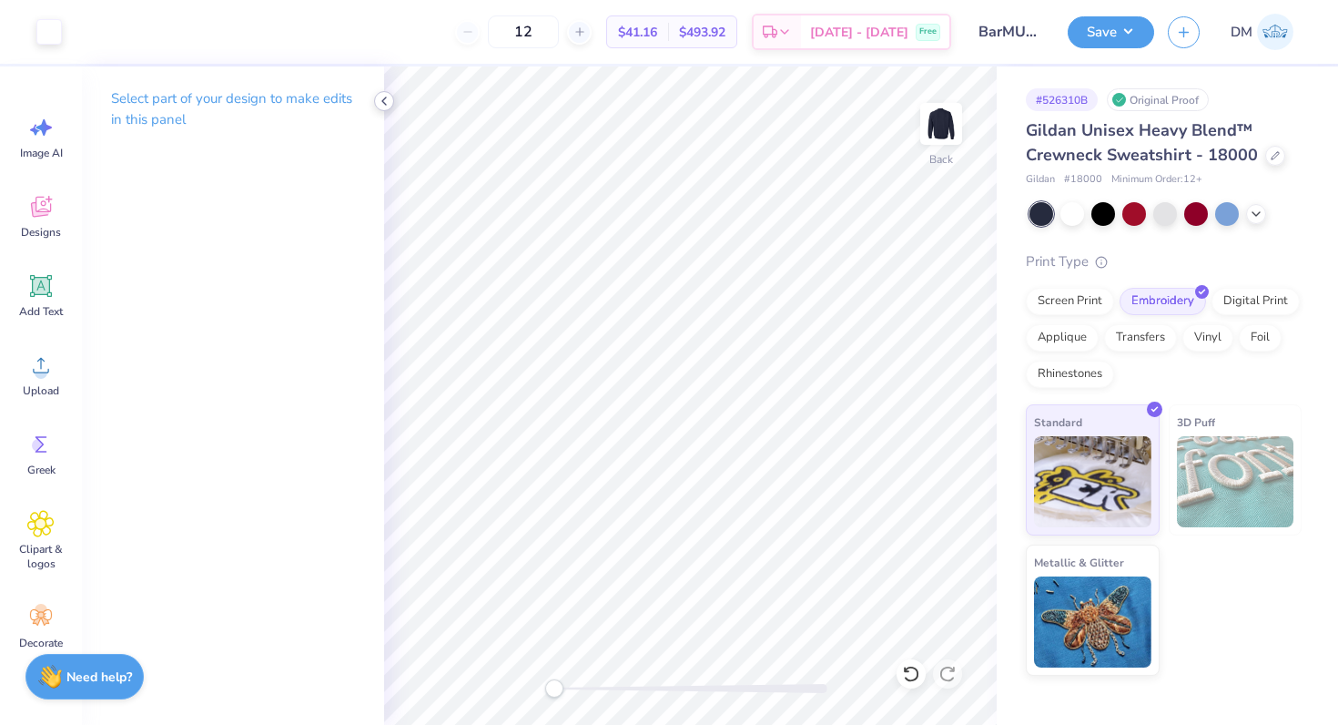
click at [392, 98] on div at bounding box center [384, 101] width 20 height 20
click at [382, 97] on icon at bounding box center [384, 101] width 15 height 15
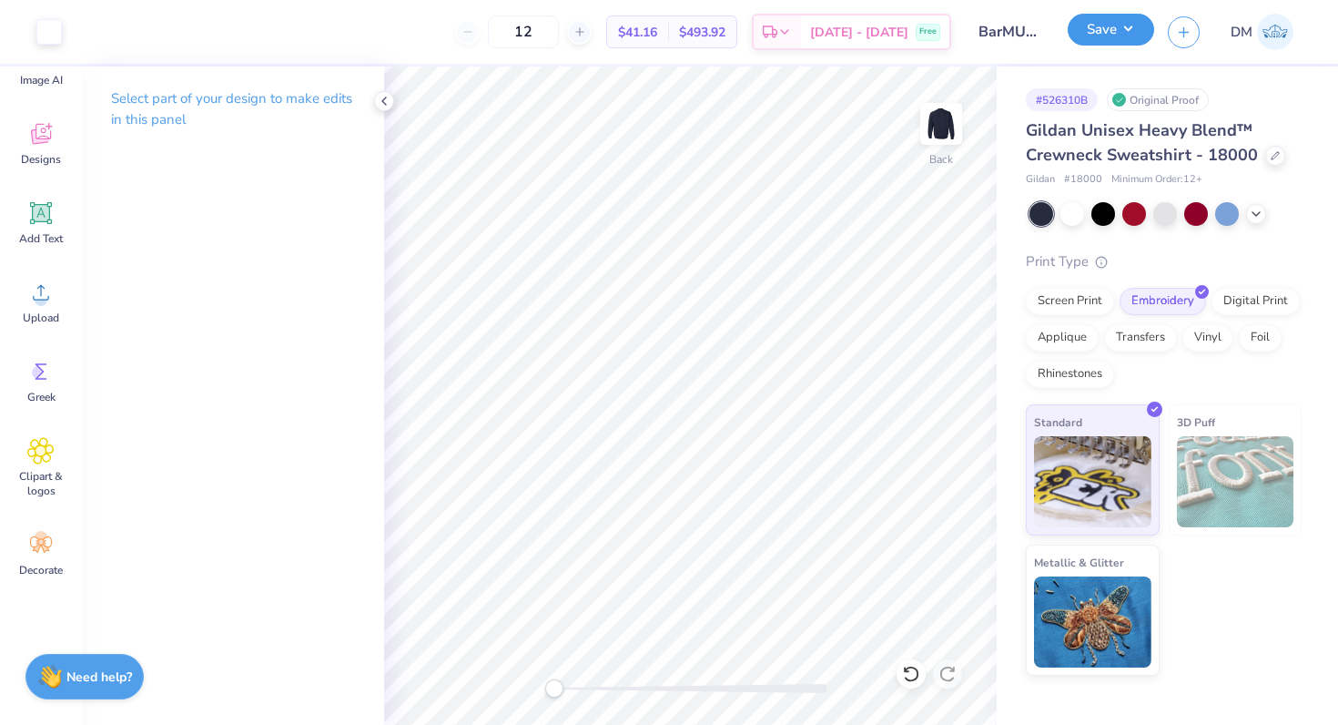
click at [1126, 33] on button "Save" at bounding box center [1111, 30] width 86 height 32
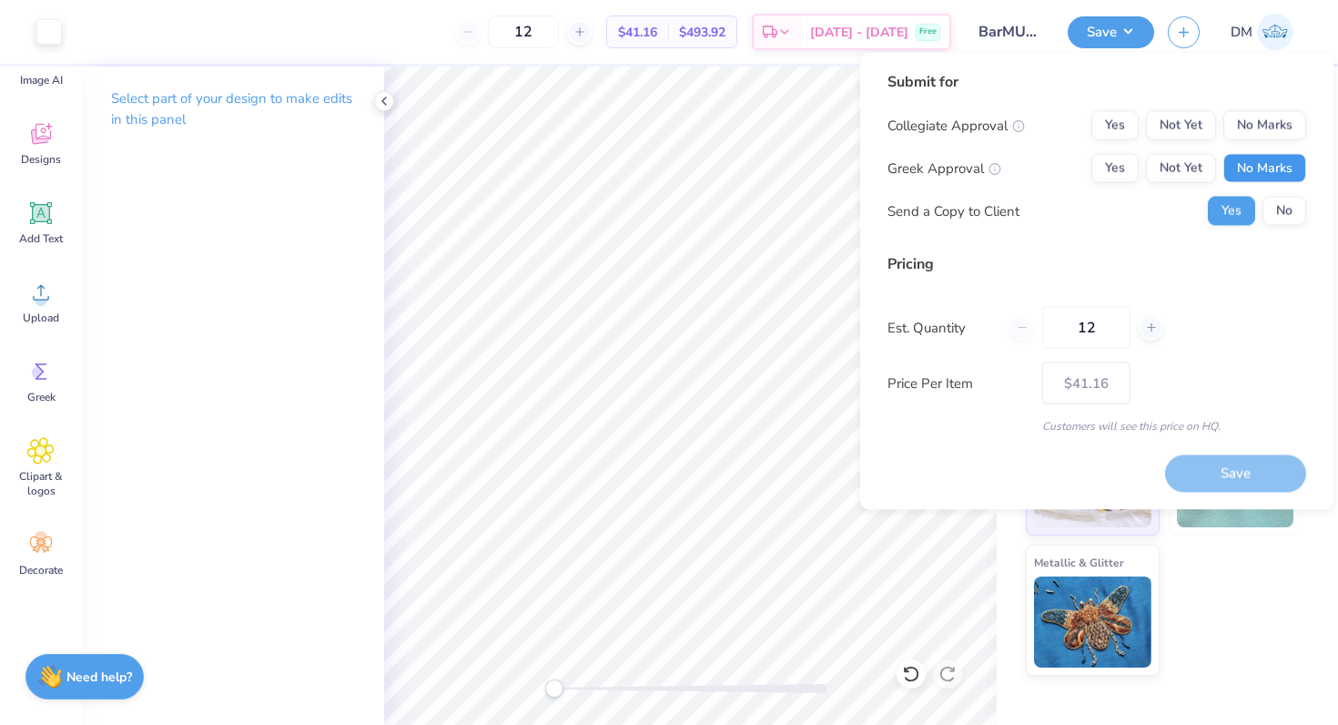
click at [1271, 167] on button "No Marks" at bounding box center [1265, 168] width 83 height 29
click at [1261, 118] on button "No Marks" at bounding box center [1265, 125] width 83 height 29
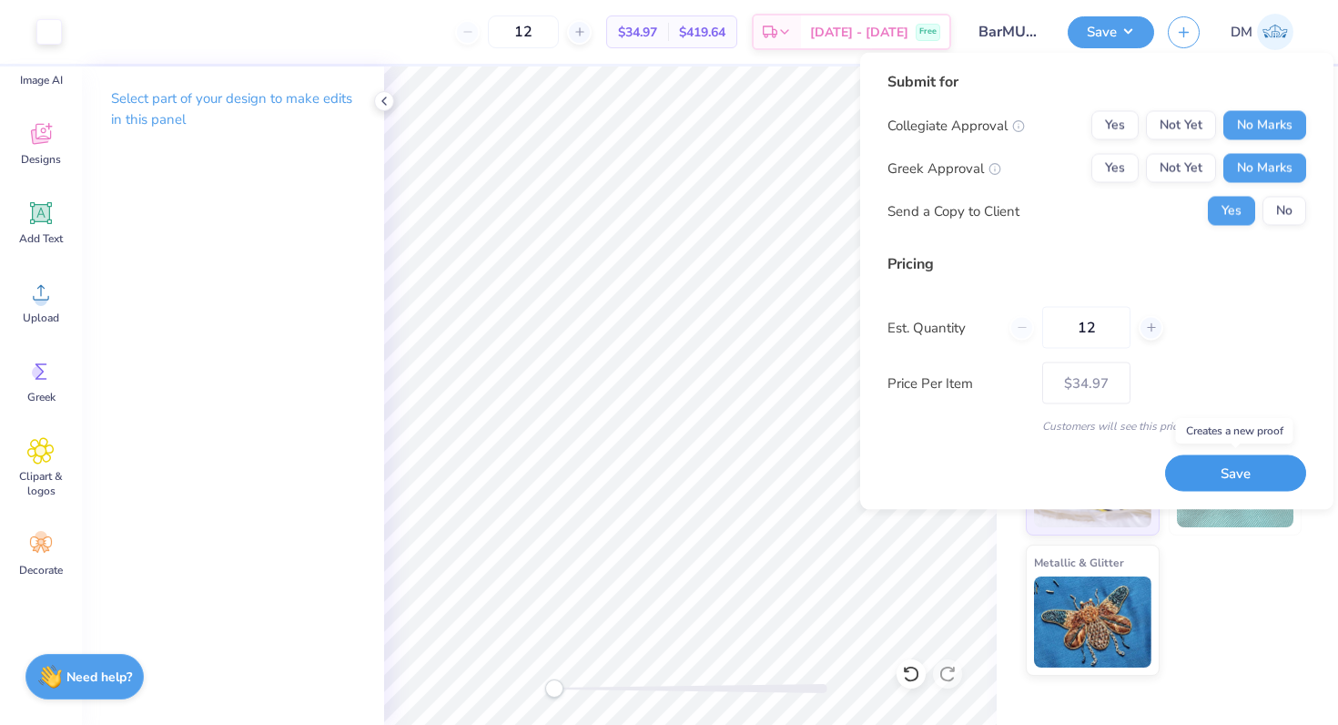
click at [1207, 475] on button "Save" at bounding box center [1235, 472] width 141 height 37
type input "$41.16"
